Goal: Find specific page/section: Locate a particular part of the current website

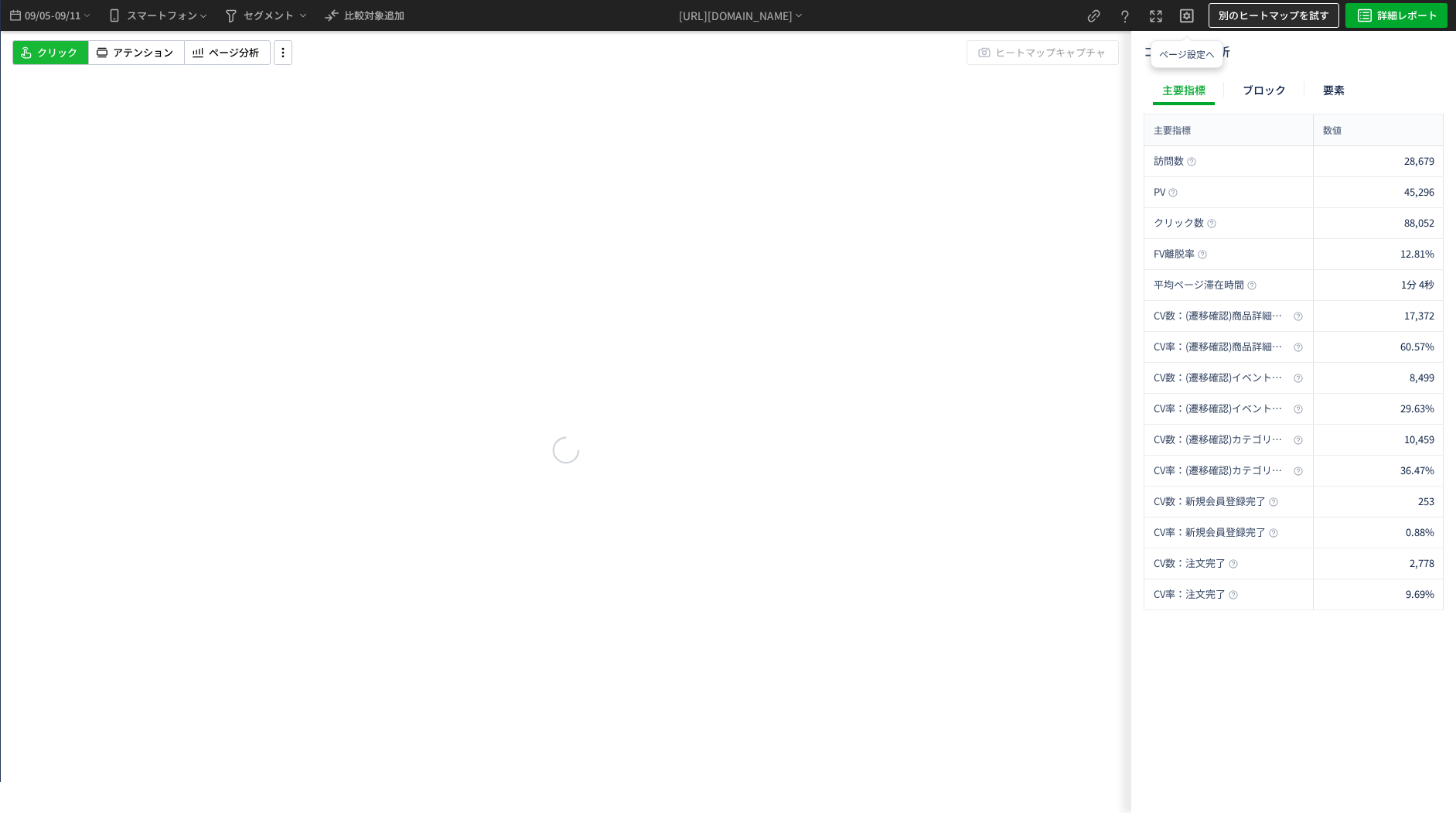
click at [1218, 9] on button "別のヒートマップを試す" at bounding box center [1273, 15] width 131 height 25
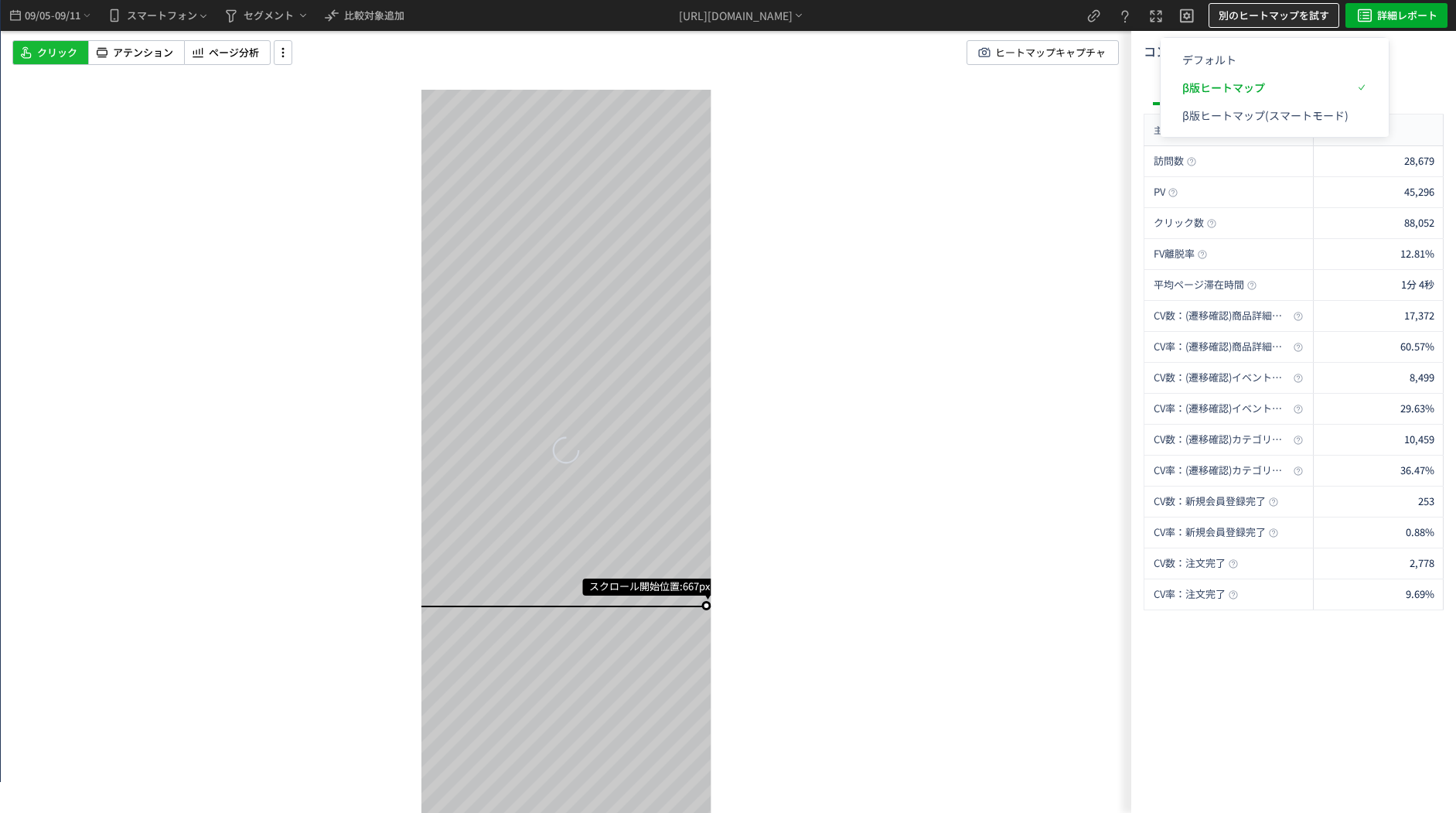
click at [1235, 20] on span "別のヒートマップを試す" at bounding box center [1274, 15] width 111 height 25
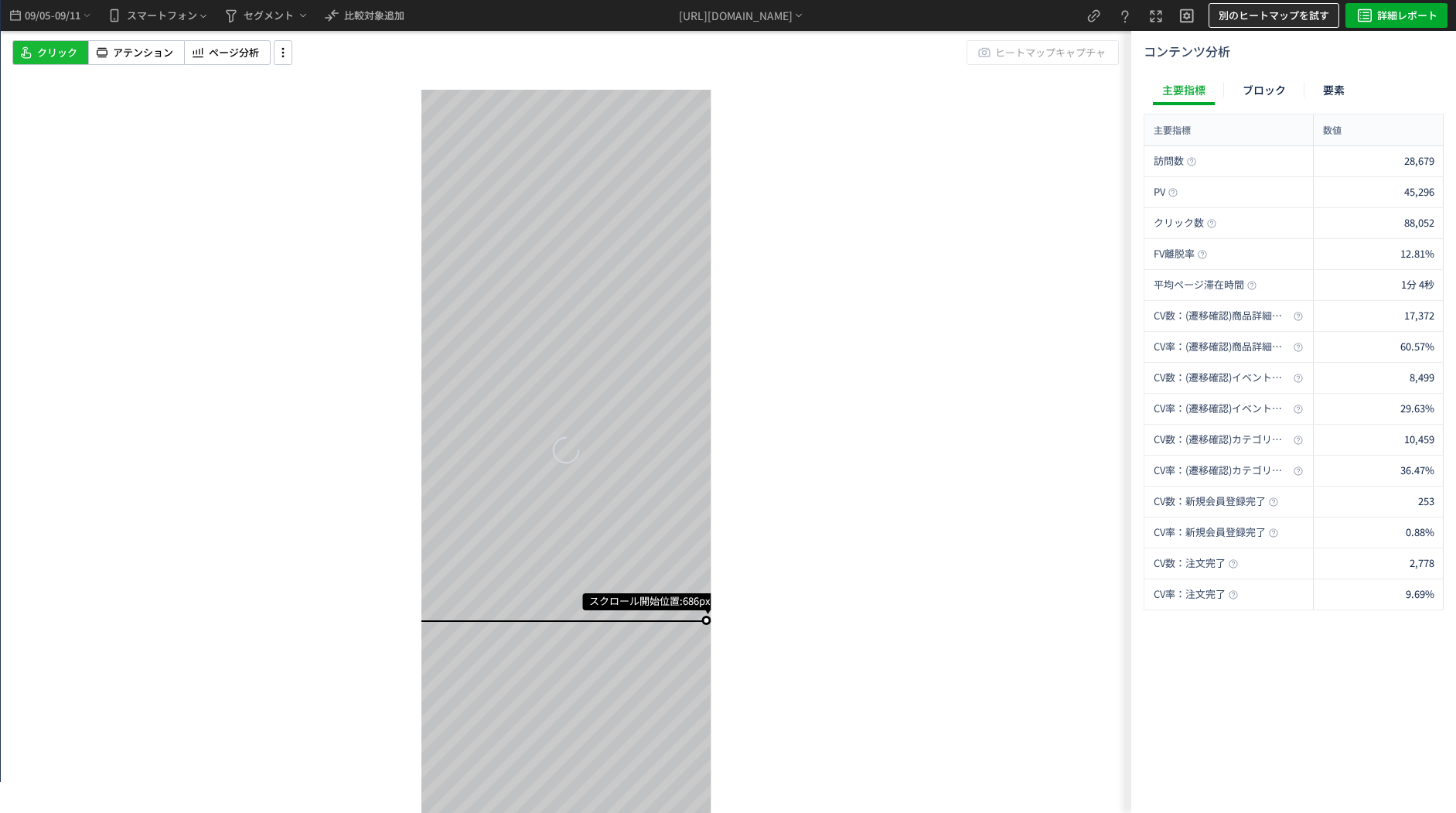
click at [1235, 20] on span "別のヒートマップを試す" at bounding box center [1274, 15] width 111 height 25
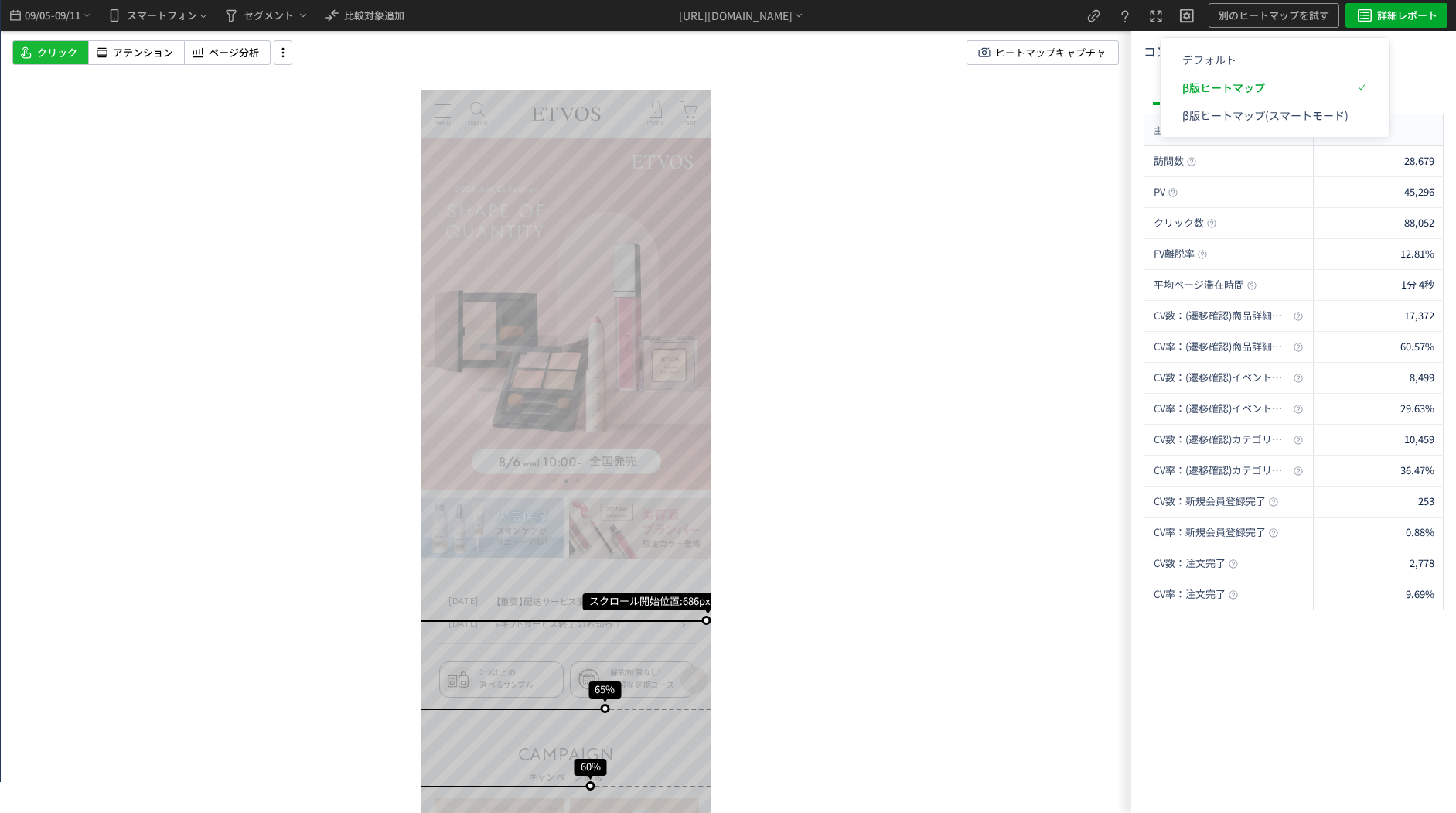
click at [1032, 16] on div "[URL][DOMAIN_NAME]" at bounding box center [742, 15] width 637 height 30
click at [779, 99] on div "スクロール開始位置:686px スクロール到達率 65% スクロール到達率 60% スクロール到達率 57% スクロール到達率 55% スクロール到達率 53…" at bounding box center [566, 406] width 1130 height 813
click at [765, 13] on div "[URL][DOMAIN_NAME]" at bounding box center [735, 15] width 113 height 16
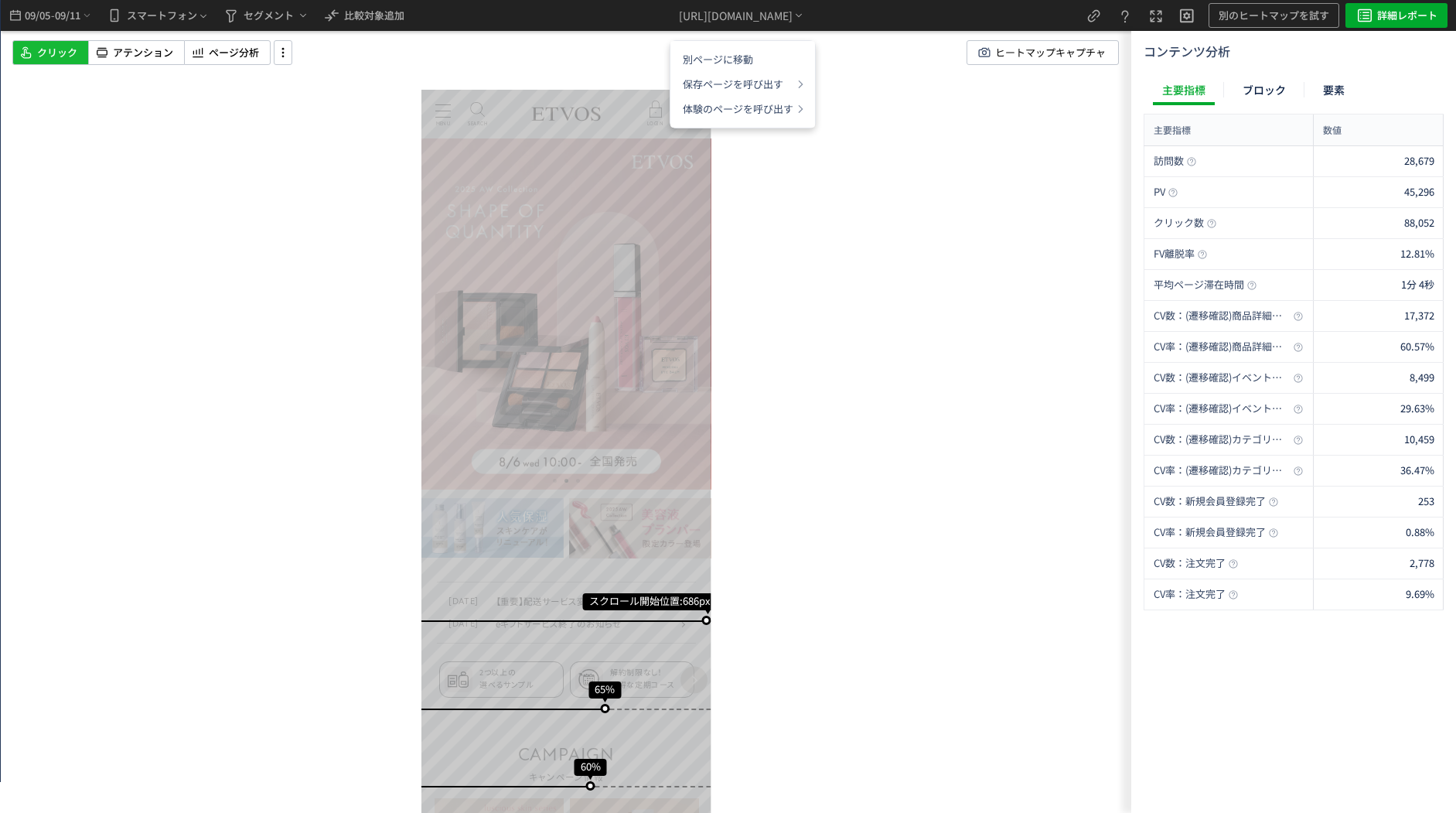
click at [921, 124] on div "スクロール開始位置:686px スクロール到達率 65% スクロール到達率 60% スクロール到達率 57% スクロール到達率 55% スクロール到達率 53…" at bounding box center [566, 406] width 1130 height 813
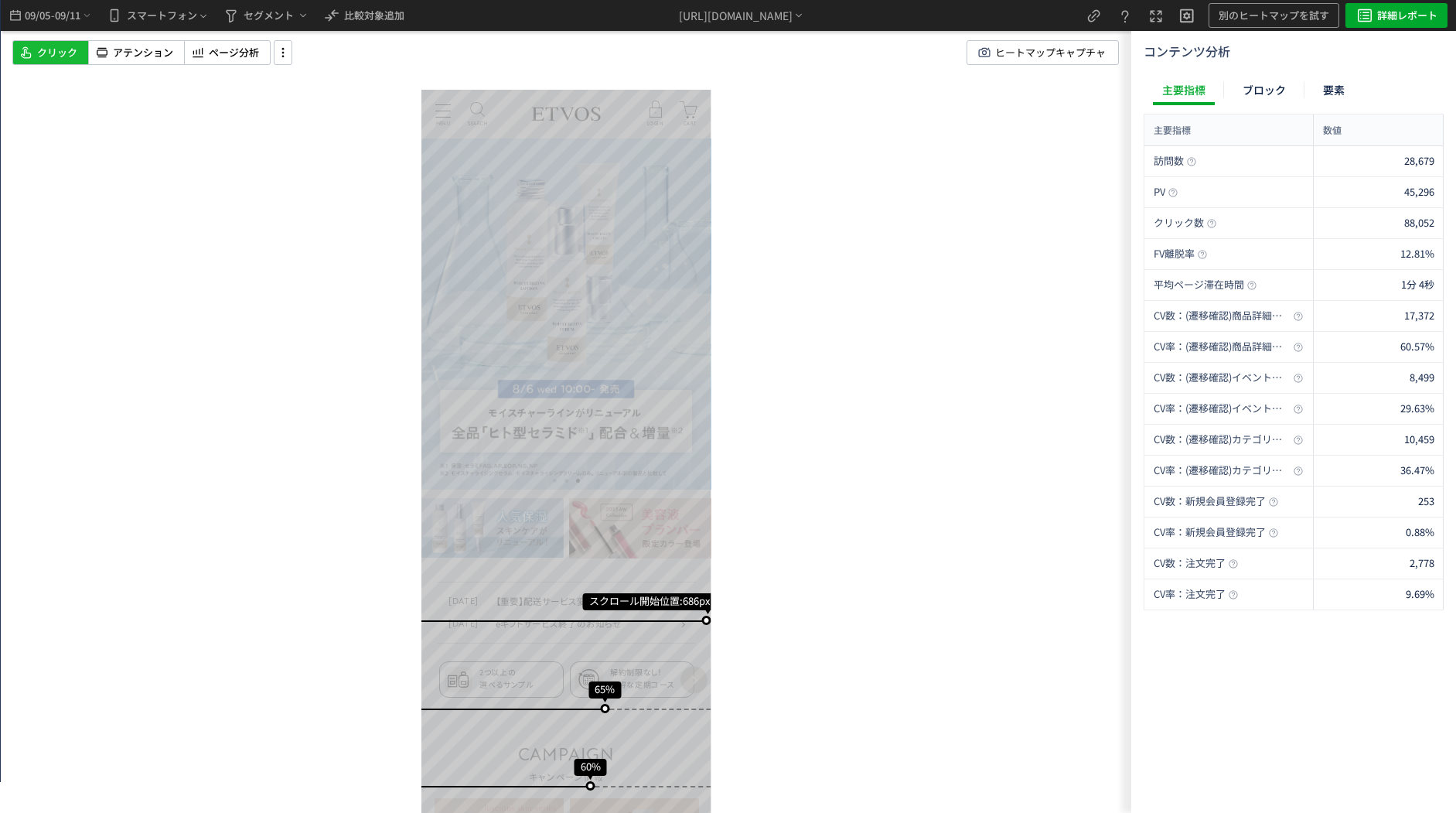
click at [875, 87] on div "スクロール開始位置:686px スクロール到達率 65% スクロール到達率 60% スクロール到達率 57% スクロール到達率 55% スクロール到達率 53…" at bounding box center [566, 406] width 1130 height 813
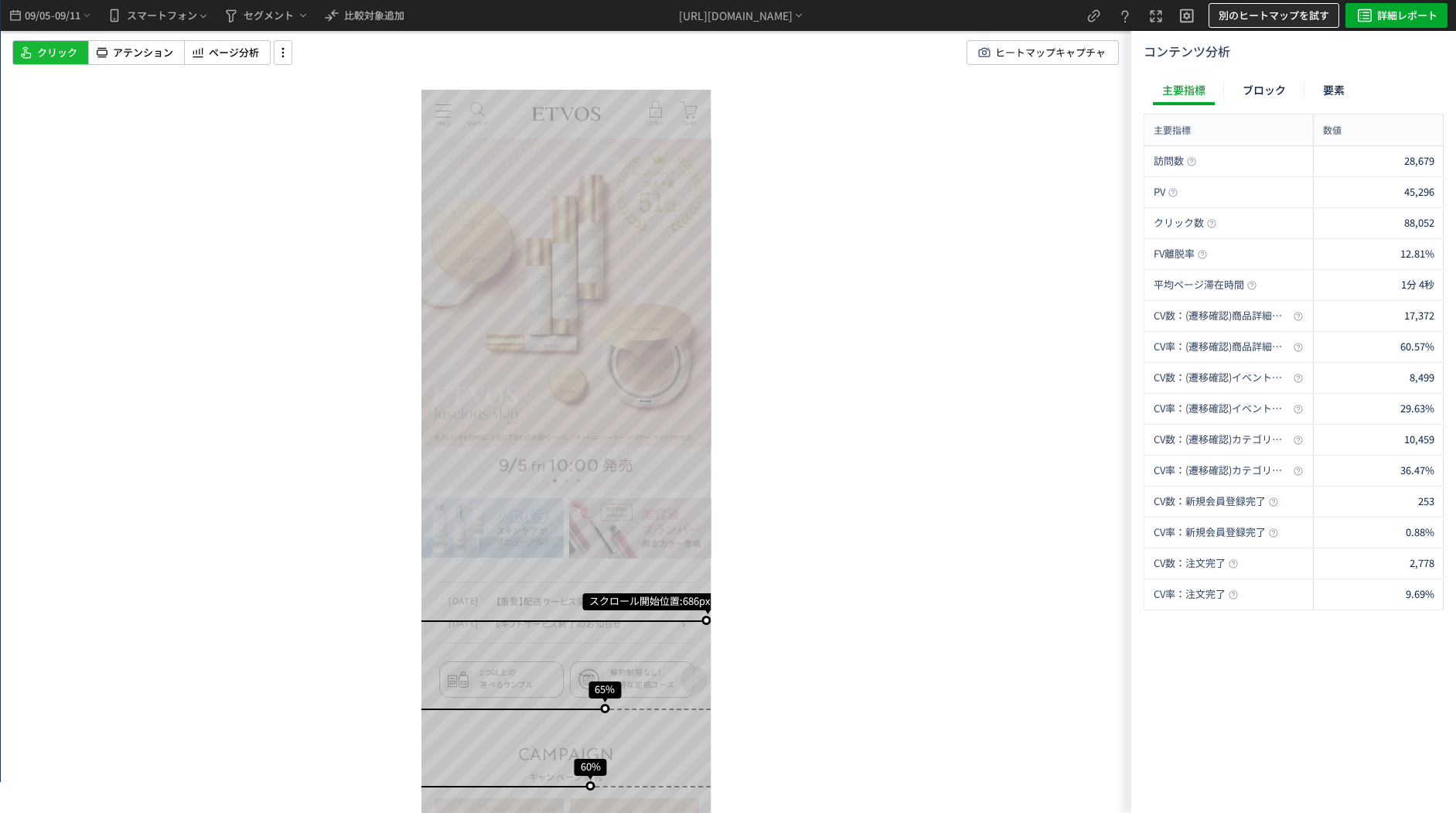
click at [1267, 17] on span "別のヒートマップを試す" at bounding box center [1274, 15] width 111 height 25
click at [1219, 84] on p "β版ヒートマップ" at bounding box center [1264, 87] width 166 height 28
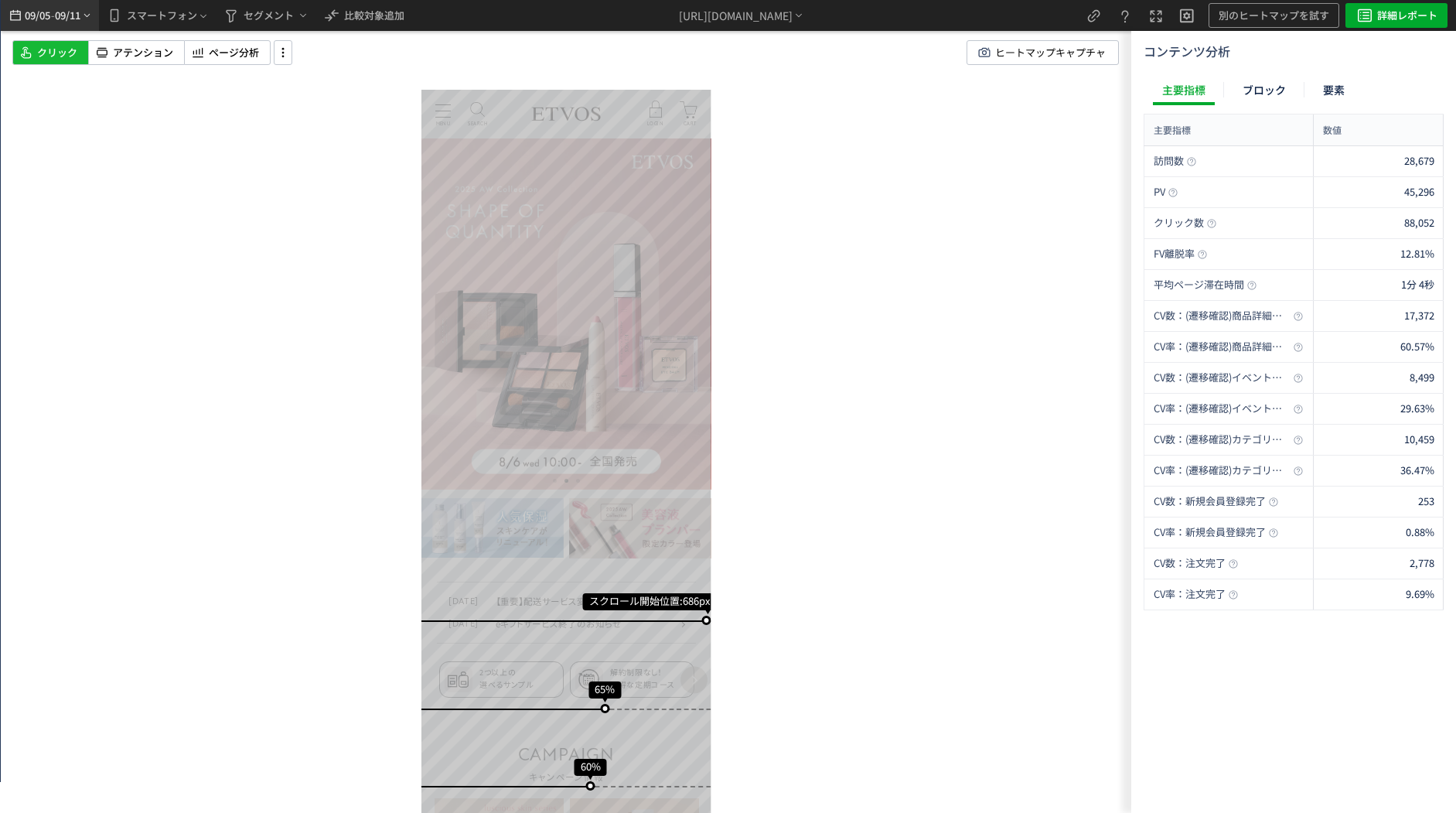
click at [33, 22] on span "09/05" at bounding box center [37, 15] width 27 height 30
